Goal: Task Accomplishment & Management: Manage account settings

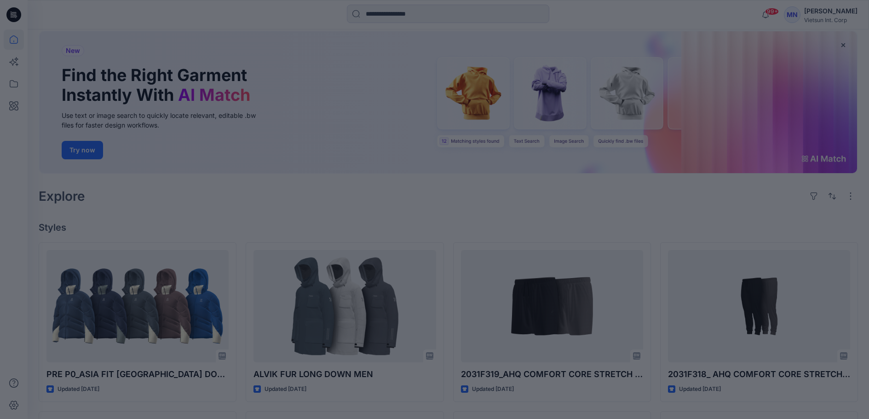
scroll to position [46, 0]
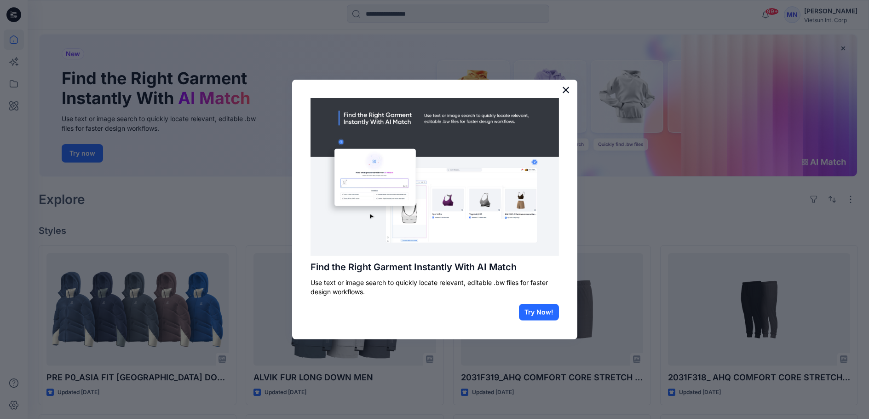
click at [569, 86] on button "×" at bounding box center [566, 89] width 9 height 15
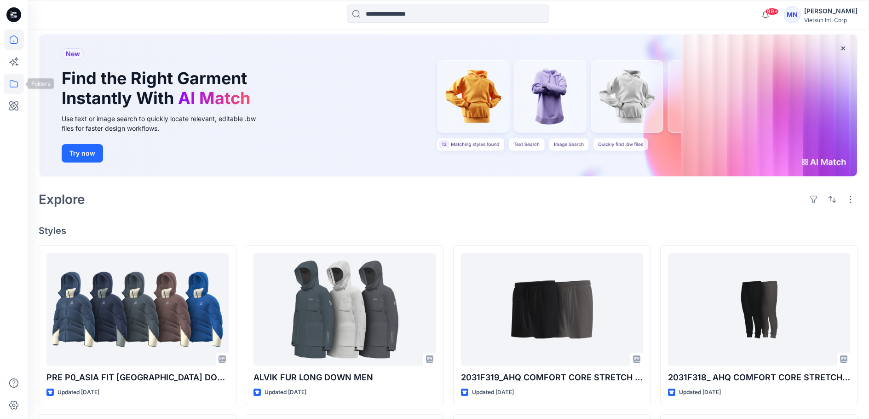
click at [9, 85] on icon at bounding box center [14, 84] width 20 height 20
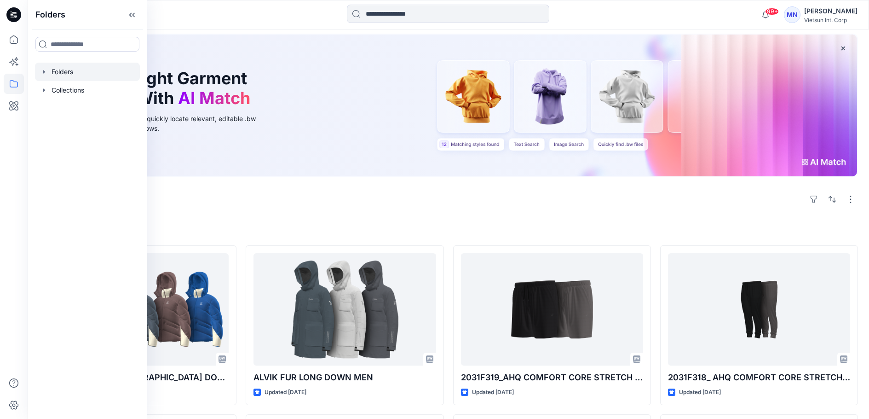
drag, startPoint x: 48, startPoint y: 96, endPoint x: 64, endPoint y: 79, distance: 23.4
click at [64, 79] on div "Folders Collections" at bounding box center [87, 81] width 105 height 37
click at [64, 79] on div at bounding box center [87, 72] width 105 height 18
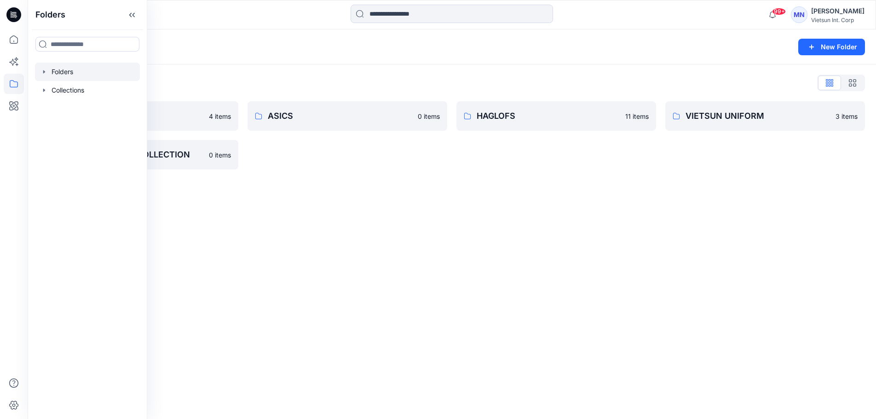
click at [398, 273] on div "Folders New Folder Folders List 3D NỘI BỘ 4 items VTSN MENSWEAR COLLECTION 0 it…" at bounding box center [452, 223] width 848 height 389
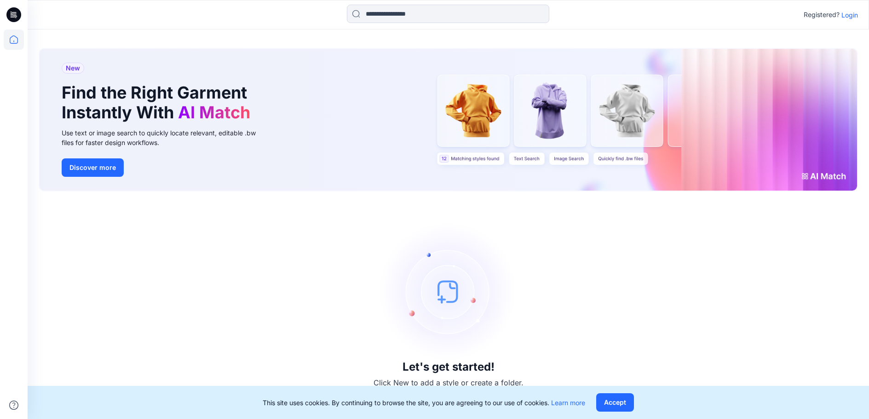
click at [841, 12] on p "Login" at bounding box center [849, 15] width 17 height 10
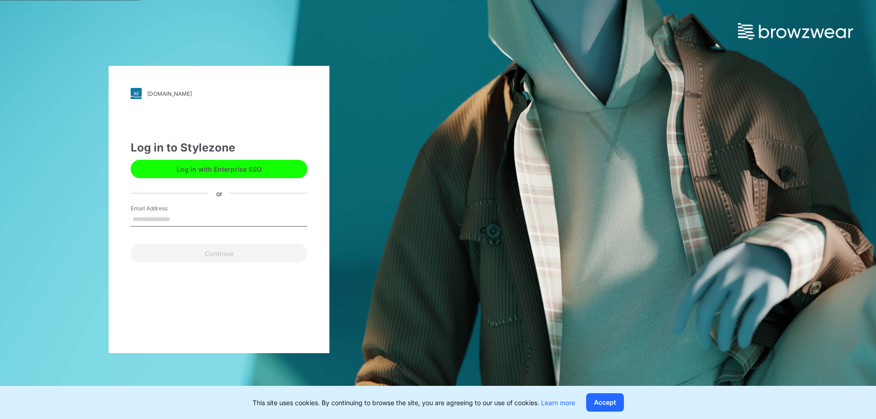
click at [198, 218] on input "Email Address" at bounding box center [219, 219] width 177 height 14
type input "**********"
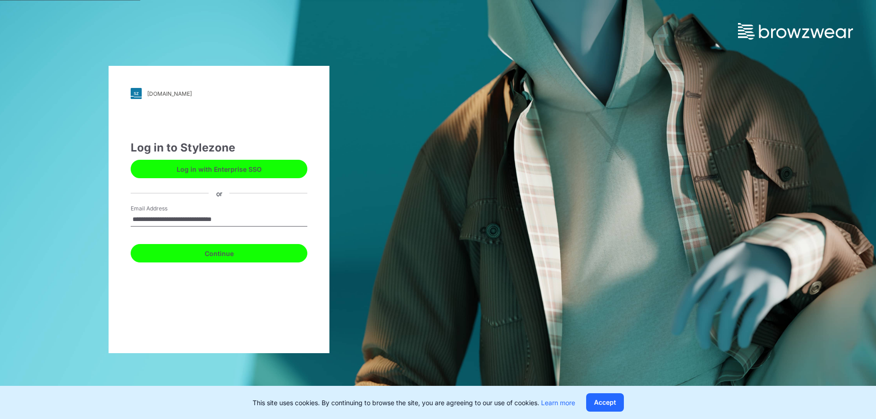
click at [204, 250] on button "Continue" at bounding box center [219, 253] width 177 height 18
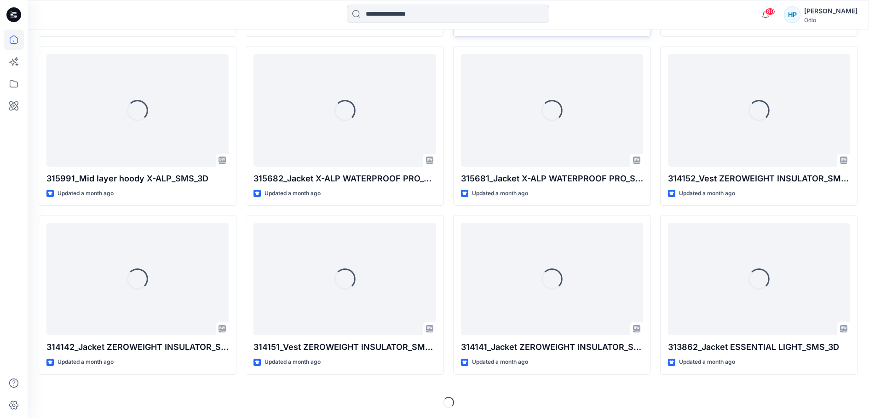
scroll to position [1452, 0]
